Goal: Information Seeking & Learning: Understand process/instructions

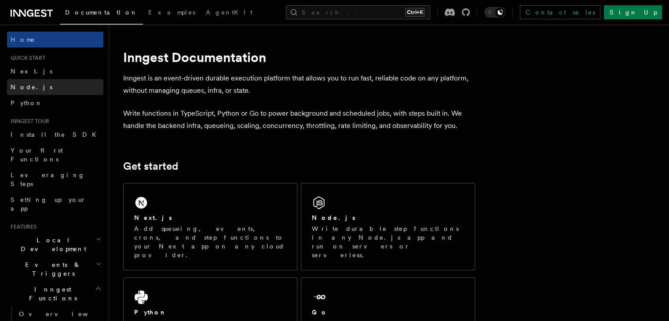
click at [42, 88] on link "Node.js" at bounding box center [55, 87] width 96 height 16
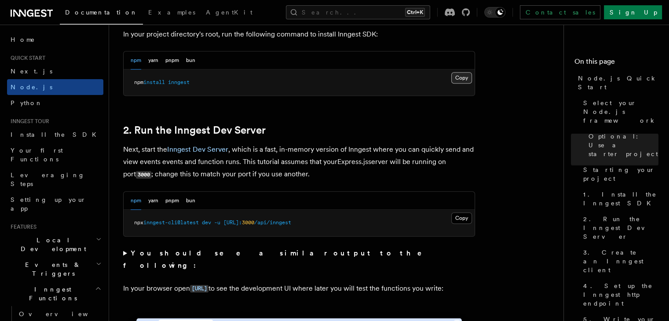
click at [466, 75] on button "Copy Copied" at bounding box center [461, 77] width 21 height 11
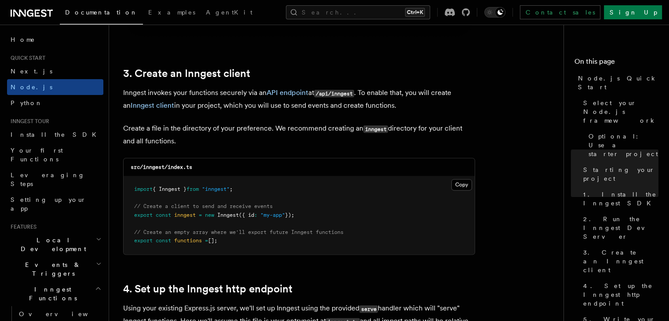
scroll to position [1091, 0]
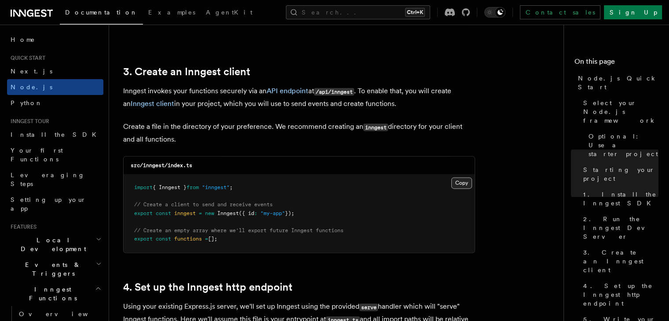
click at [466, 186] on button "Copy Copied" at bounding box center [461, 182] width 21 height 11
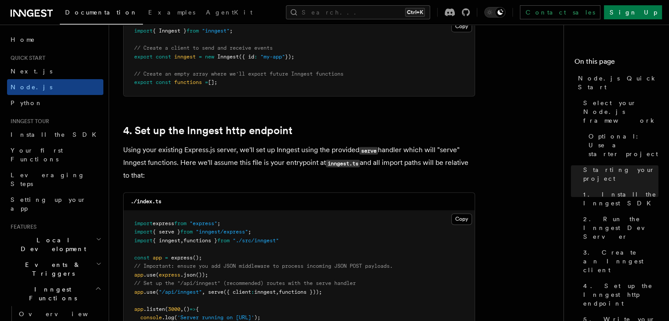
scroll to position [1354, 0]
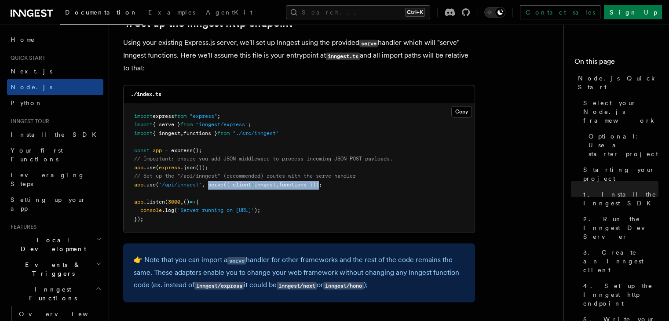
drag, startPoint x: 209, startPoint y: 183, endPoint x: 327, endPoint y: 187, distance: 117.9
click at [322, 187] on span "app .use ( "/api/inngest" , serve ({ client : inngest , functions }));" at bounding box center [228, 185] width 188 height 6
copy span "serve ({ client : inngest , functions })"
drag, startPoint x: 338, startPoint y: 197, endPoint x: 230, endPoint y: 60, distance: 174.2
click at [230, 60] on p "Using your existing Express.js server, we'll set up Inngest using the provided …" at bounding box center [299, 55] width 352 height 38
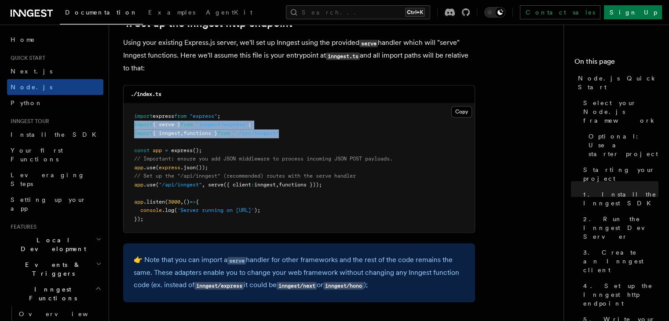
drag, startPoint x: 133, startPoint y: 125, endPoint x: 299, endPoint y: 134, distance: 166.0
click at [299, 134] on pre "import express from "express" ; import { serve } from "inngest/express" ; impor…" at bounding box center [299, 167] width 351 height 129
drag, startPoint x: 135, startPoint y: 122, endPoint x: 296, endPoint y: 138, distance: 162.6
click at [296, 138] on pre "import express from "express" ; import { serve } from "inngest/express" ; impor…" at bounding box center [299, 167] width 351 height 129
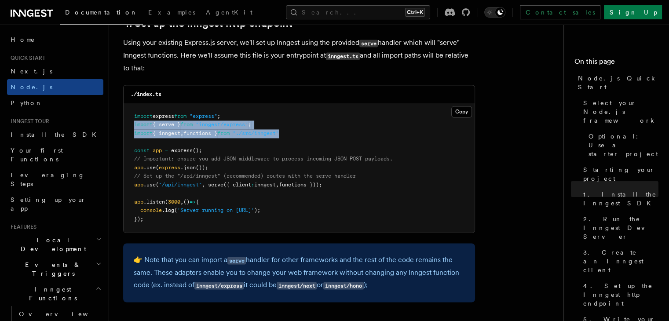
copy code "import { serve } from "inngest/express" ; import { inngest , functions } from "…"
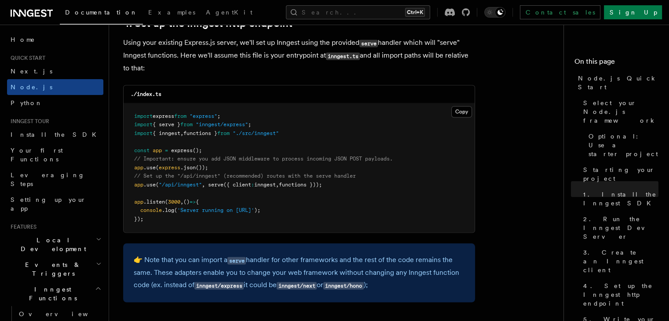
click at [241, 71] on p "Using your existing Express.js server, we'll set up Inngest using the provided …" at bounding box center [299, 55] width 352 height 38
